Goal: Transaction & Acquisition: Purchase product/service

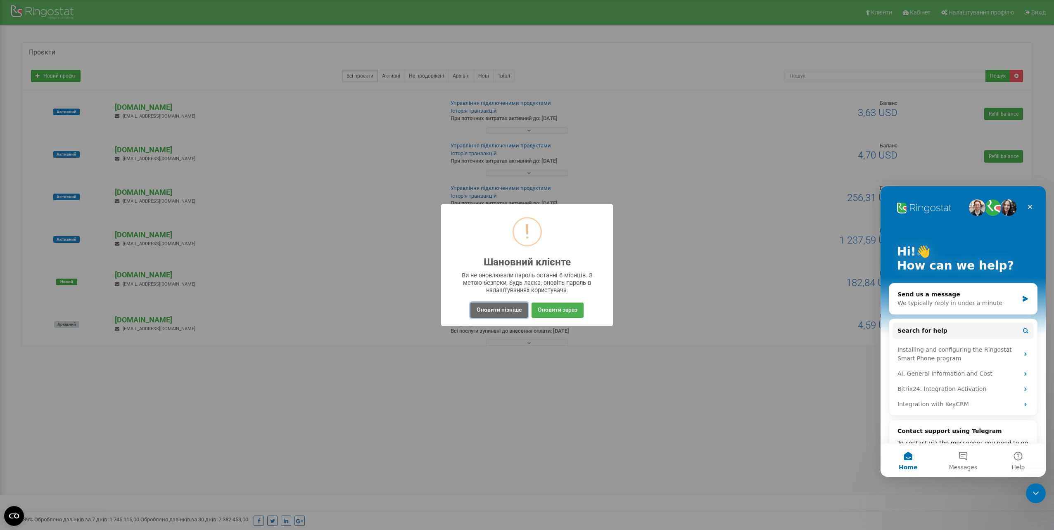
click at [509, 310] on button "Оновити пізніше" at bounding box center [498, 310] width 57 height 15
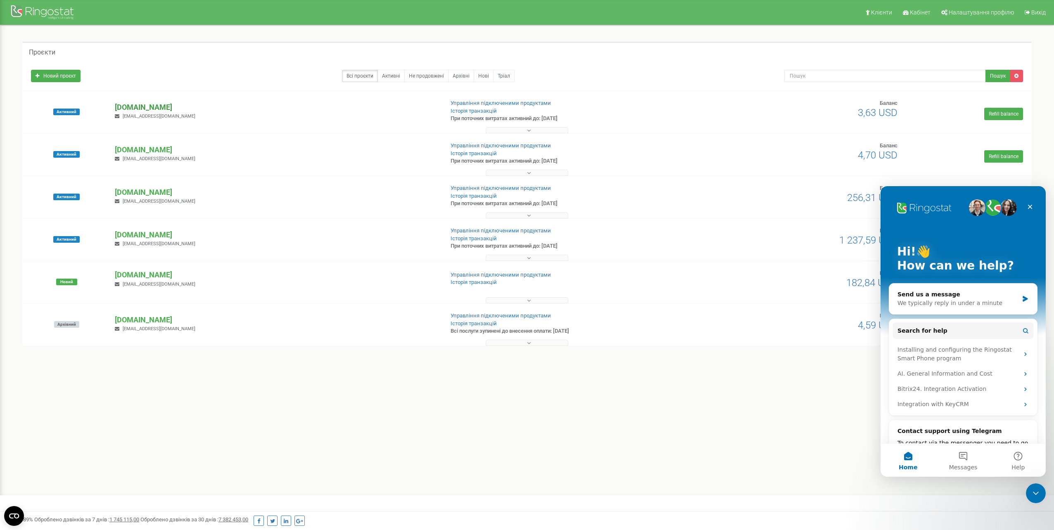
click at [135, 107] on p "[DOMAIN_NAME]" at bounding box center [276, 107] width 322 height 11
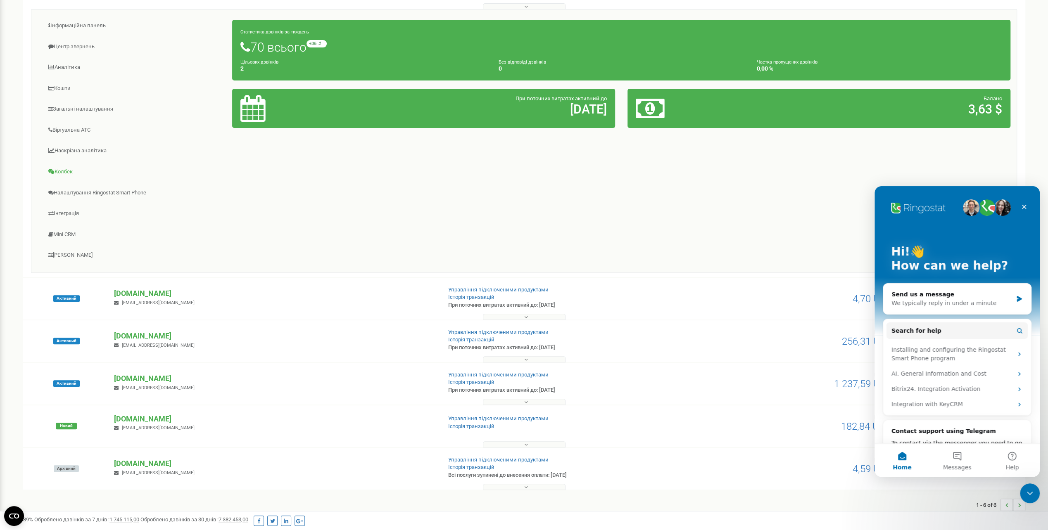
scroll to position [83, 0]
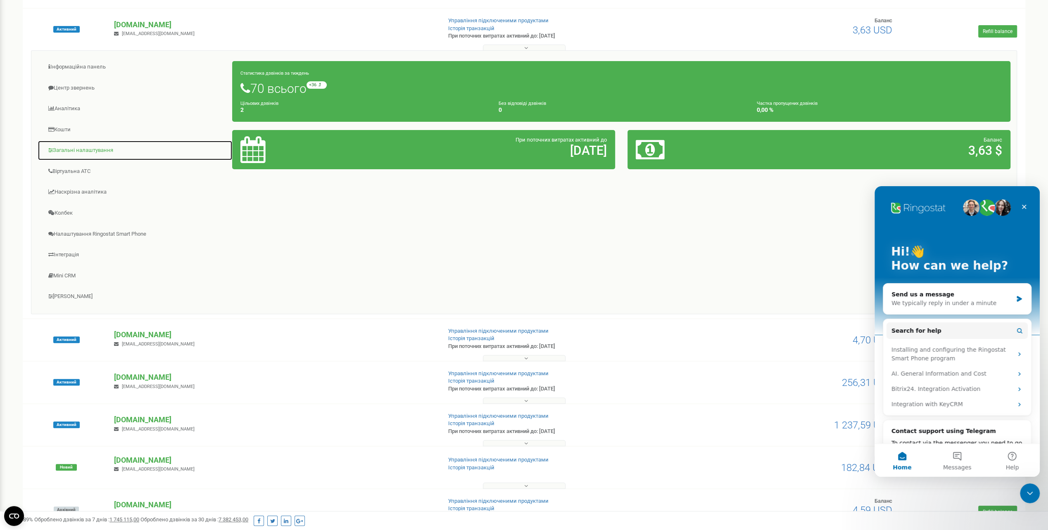
click at [83, 149] on link "Загальні налаштування" at bounding box center [135, 150] width 195 height 20
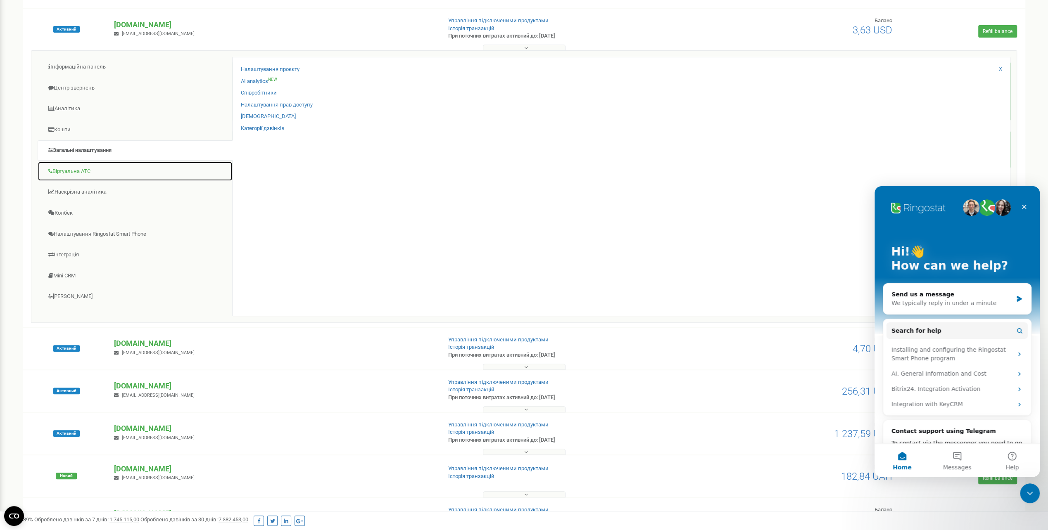
click at [74, 169] on link "Віртуальна АТС" at bounding box center [135, 171] width 195 height 20
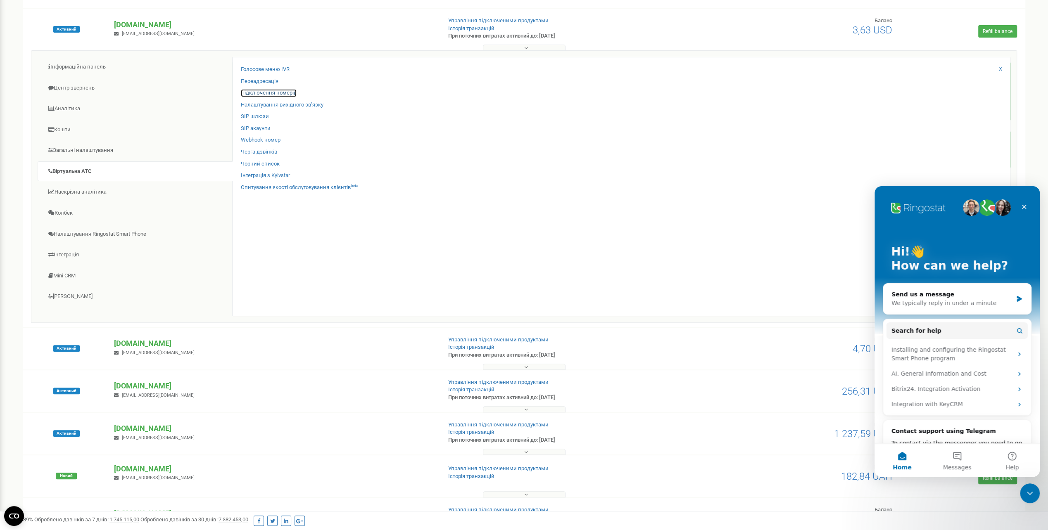
click at [268, 92] on link "Підключення номерів" at bounding box center [269, 93] width 56 height 8
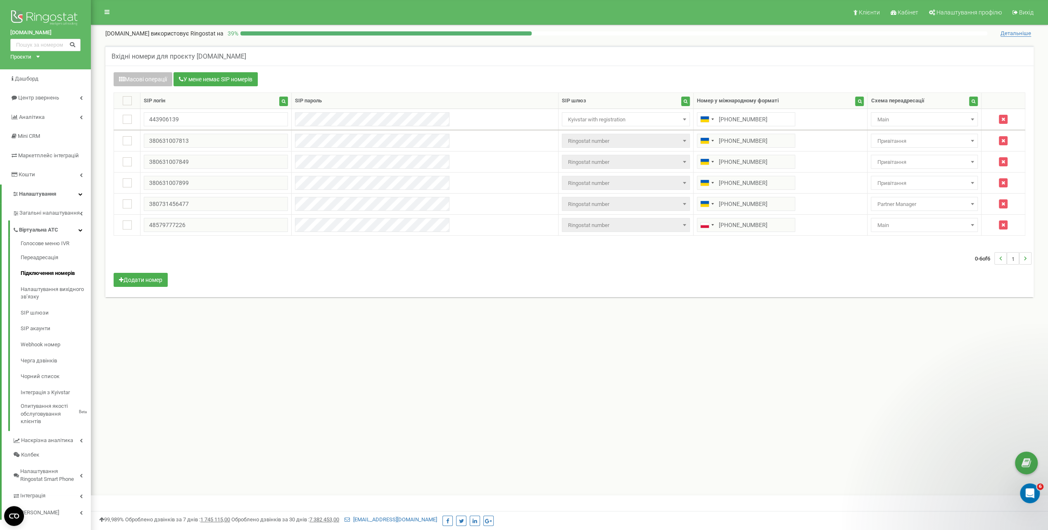
click at [820, 353] on div "Клієнти Кабінет Налаштування профілю Вихід crms.world використовує Ringostat на…" at bounding box center [569, 247] width 957 height 495
click at [865, 12] on span "Клієнти" at bounding box center [868, 12] width 21 height 7
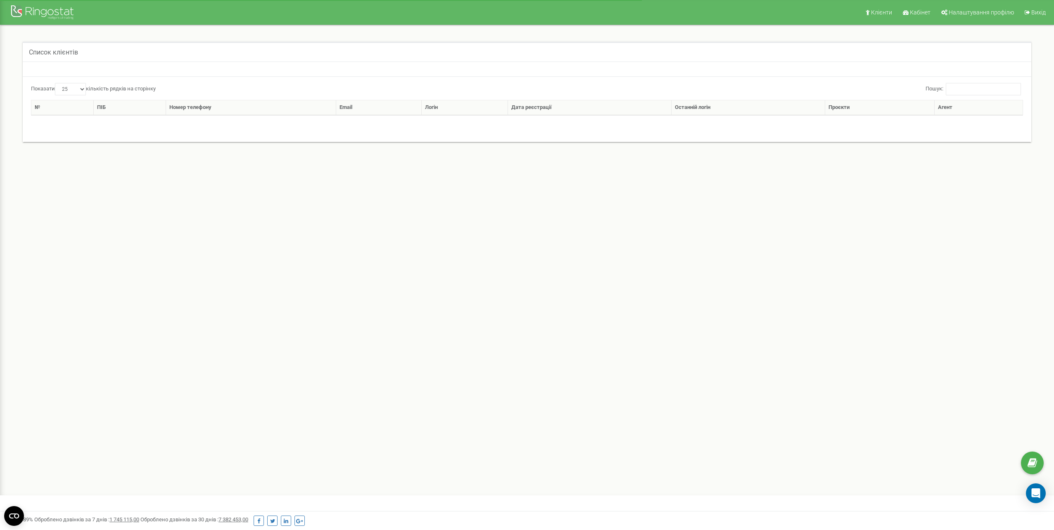
select select "25"
click at [918, 12] on span "Кабінет" at bounding box center [920, 12] width 21 height 7
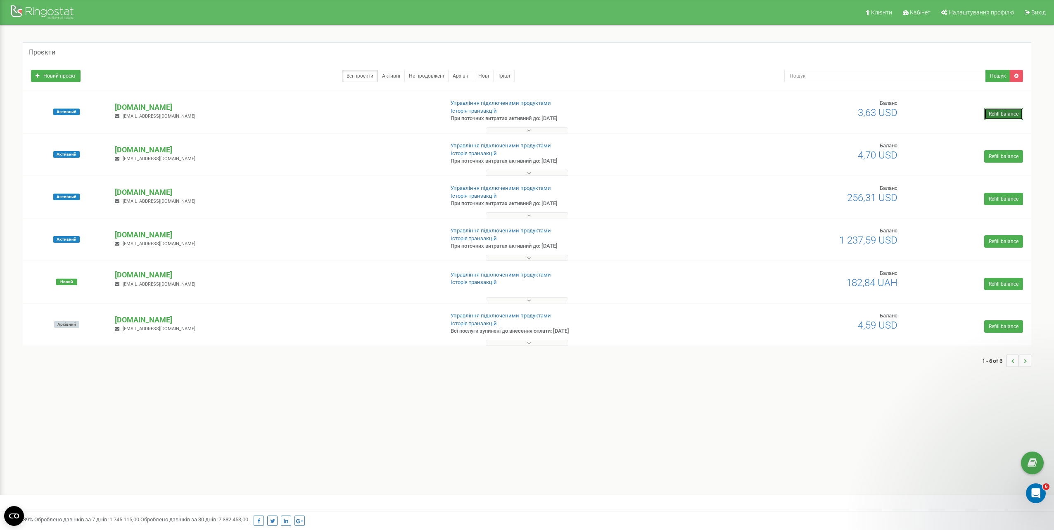
click at [1003, 113] on link "Refill balance" at bounding box center [1003, 114] width 39 height 12
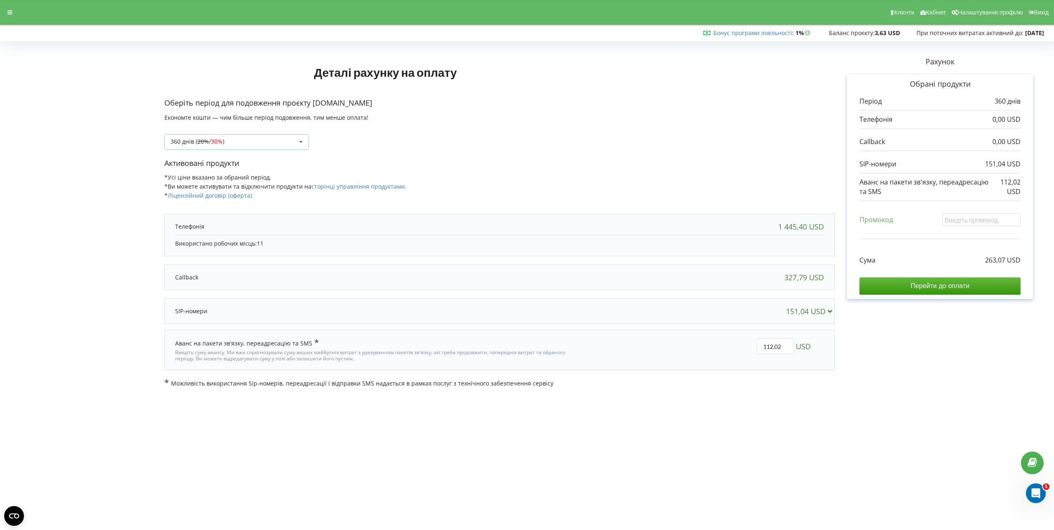
click at [299, 142] on icon at bounding box center [301, 142] width 12 height 15
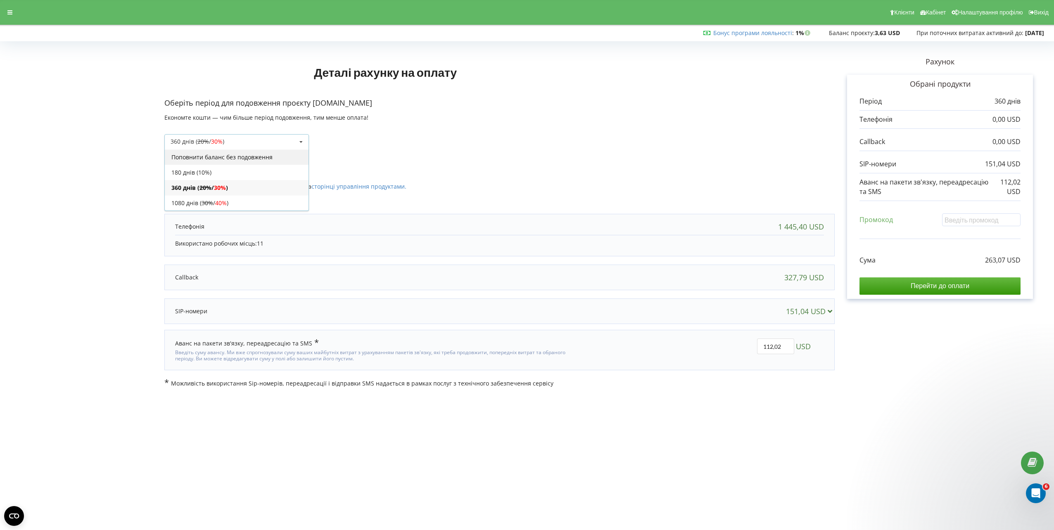
click at [267, 156] on div "Поповнити баланс без подовження" at bounding box center [237, 156] width 144 height 15
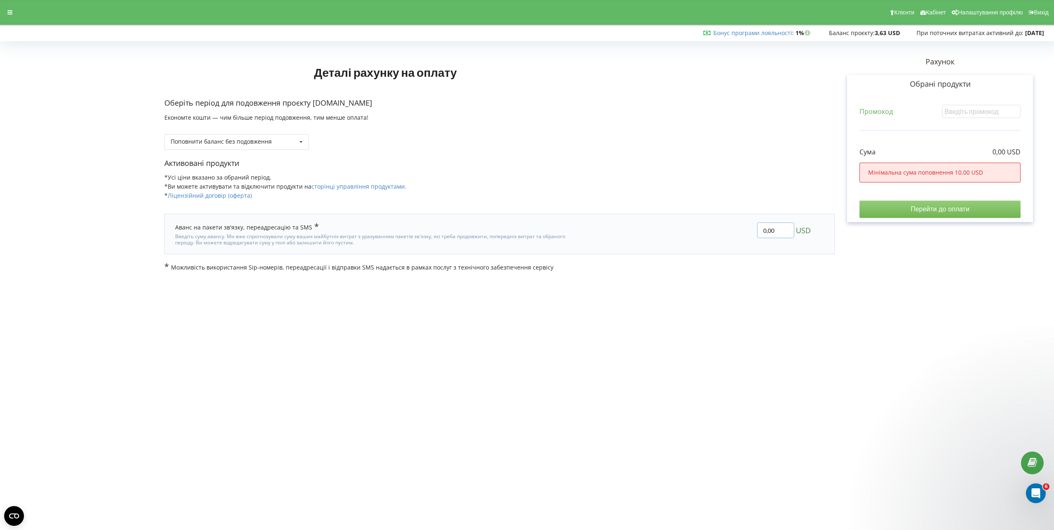
click at [771, 230] on input "0,00" at bounding box center [775, 231] width 37 height 16
type input "0"
type input "10"
click at [875, 275] on div "Деталі рахунку на оплату Оберіть період для подовження проєкту crms.world Еконо…" at bounding box center [527, 158] width 1054 height 245
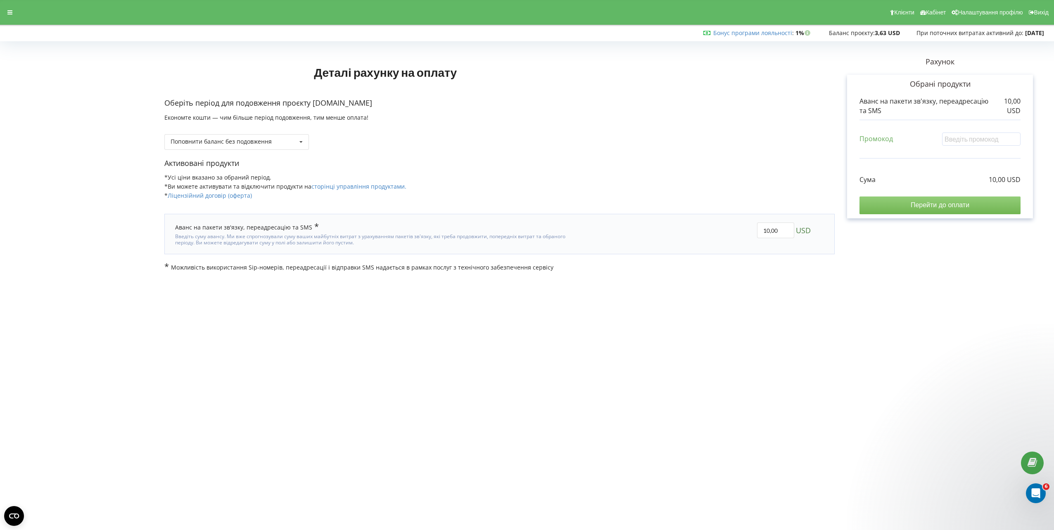
click at [906, 206] on input "Перейти до оплати" at bounding box center [939, 205] width 161 height 17
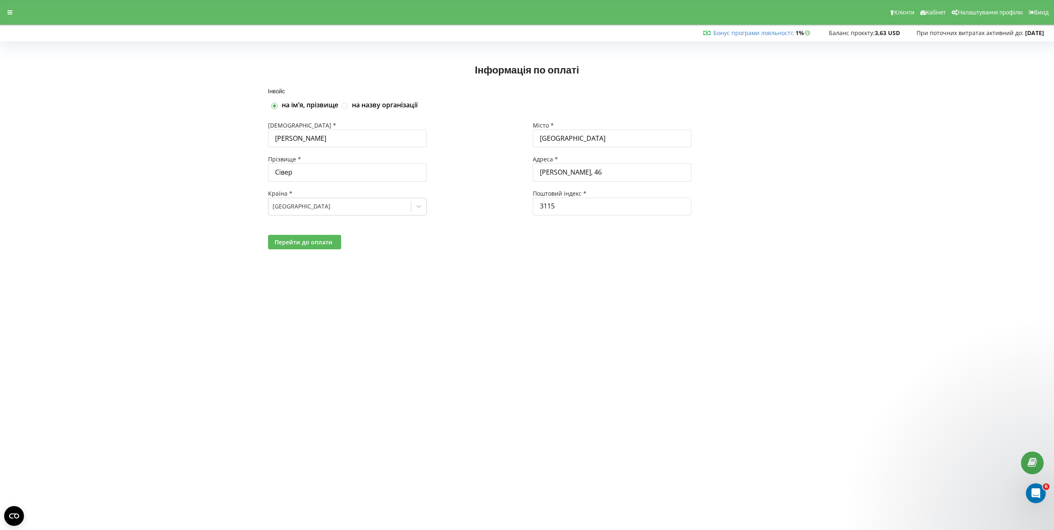
click at [305, 244] on span "Перейти до оплати" at bounding box center [304, 242] width 58 height 8
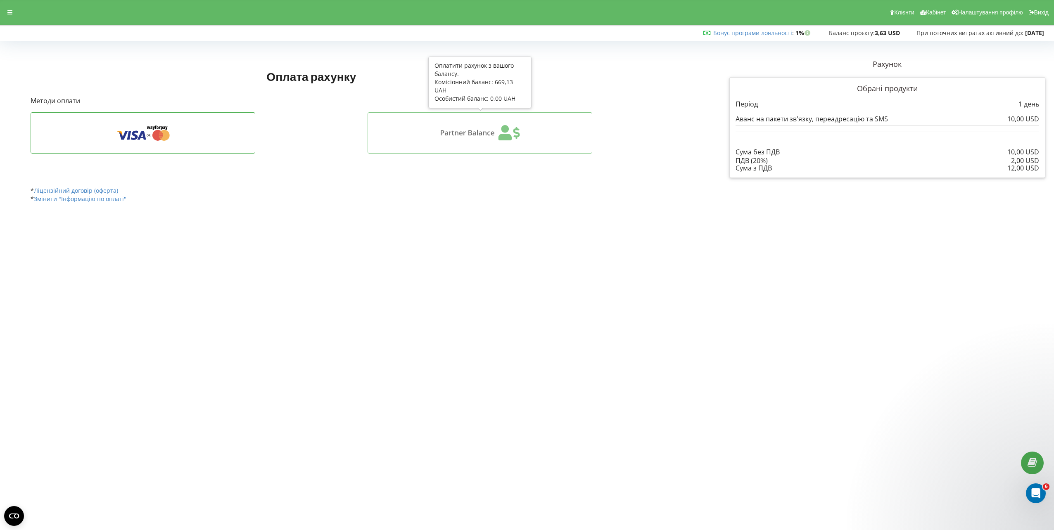
click at [475, 135] on icon at bounding box center [479, 133] width 199 height 16
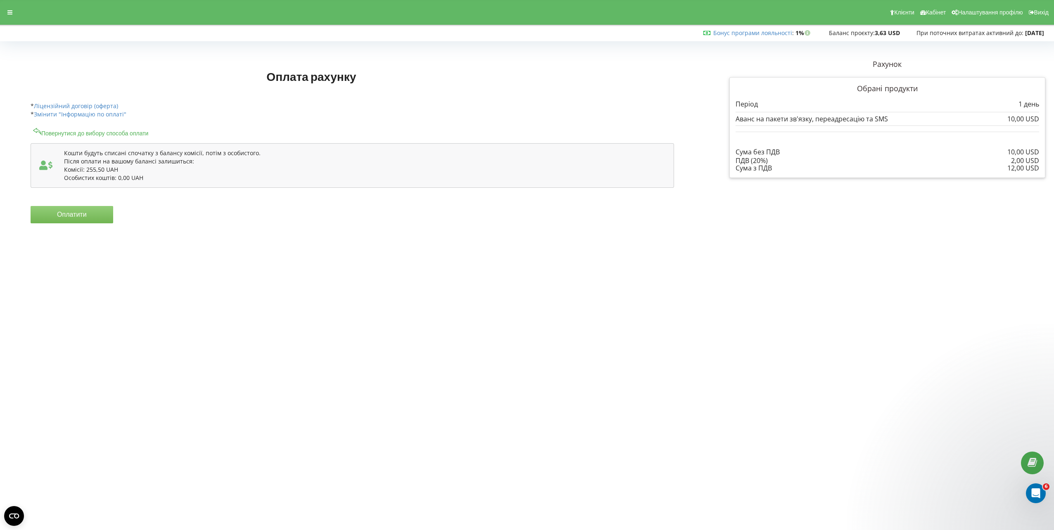
click at [64, 216] on button "Оплатити" at bounding box center [72, 214] width 83 height 17
